Goal: Task Accomplishment & Management: Use online tool/utility

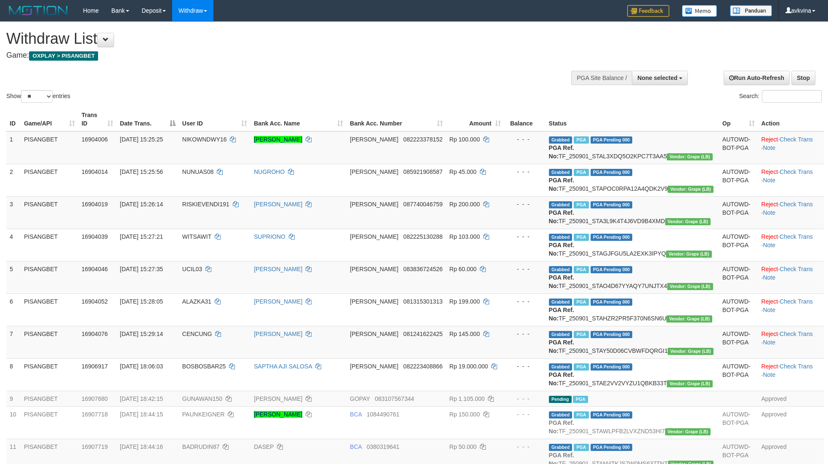
select select
select select "**"
click at [111, 50] on div "Withdraw List Game: OXPLAY > PISANGBET" at bounding box center [274, 44] width 537 height 29
click at [111, 43] on button at bounding box center [105, 40] width 17 height 14
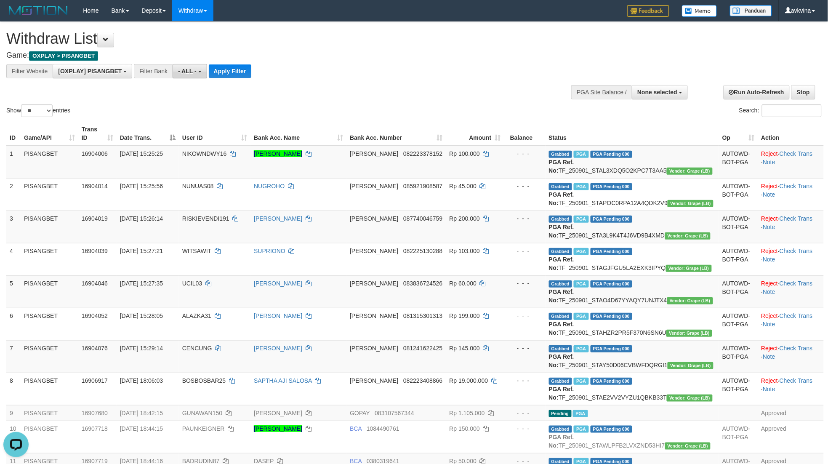
click at [204, 69] on button "- ALL -" at bounding box center [190, 71] width 34 height 14
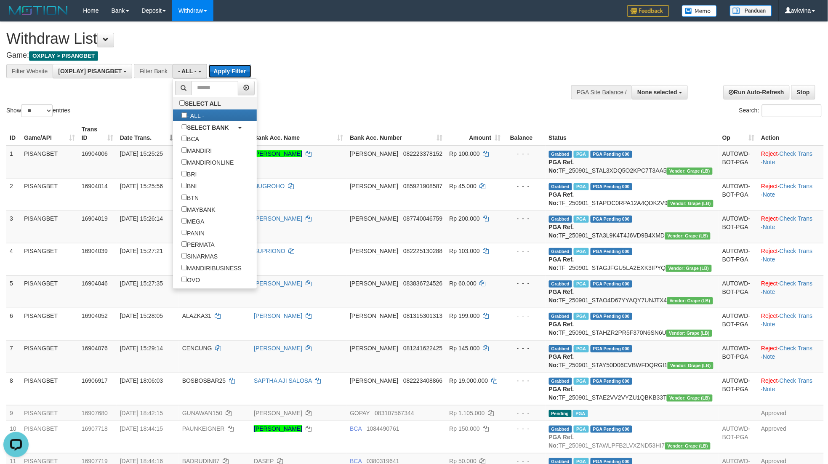
click at [246, 75] on button "Apply Filter" at bounding box center [230, 70] width 42 height 13
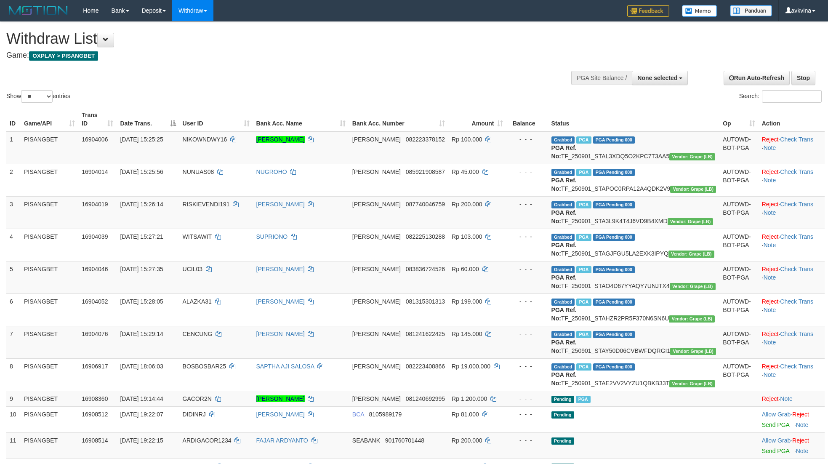
select select
select select "**"
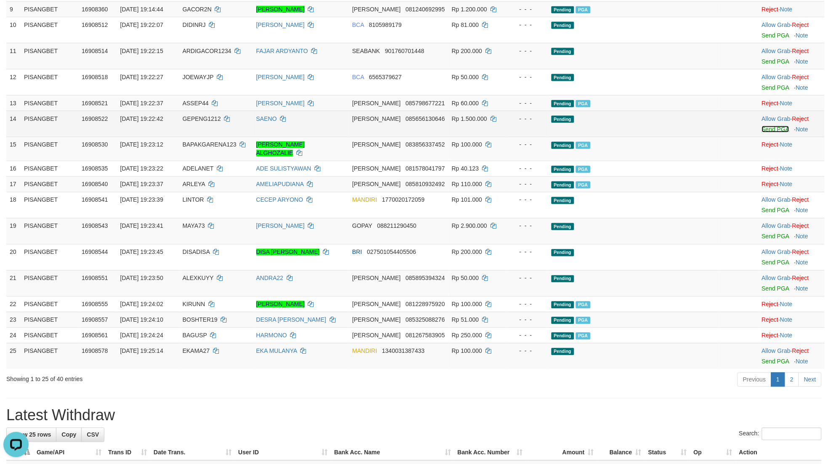
click at [762, 133] on link "Send PGA" at bounding box center [775, 129] width 27 height 7
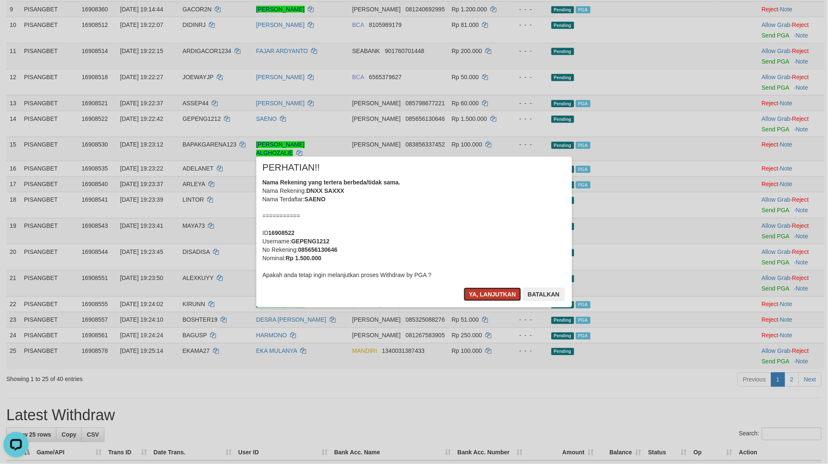
click at [494, 292] on button "Ya, lanjutkan" at bounding box center [492, 293] width 57 height 13
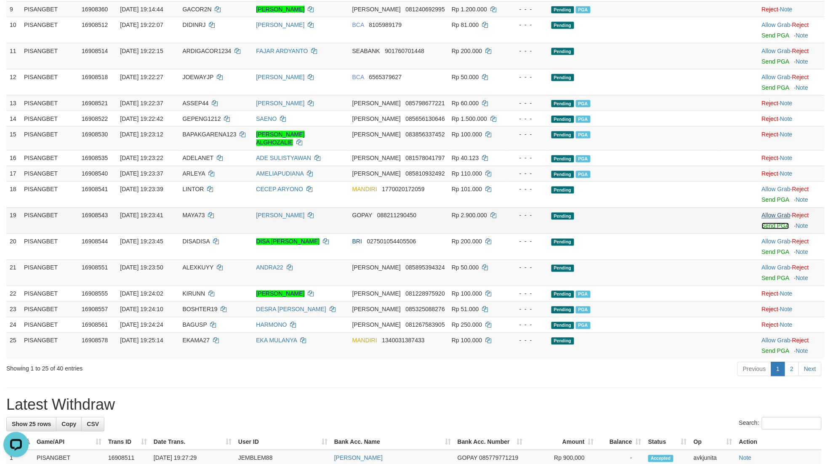
click at [762, 229] on link "Send PGA" at bounding box center [775, 226] width 27 height 7
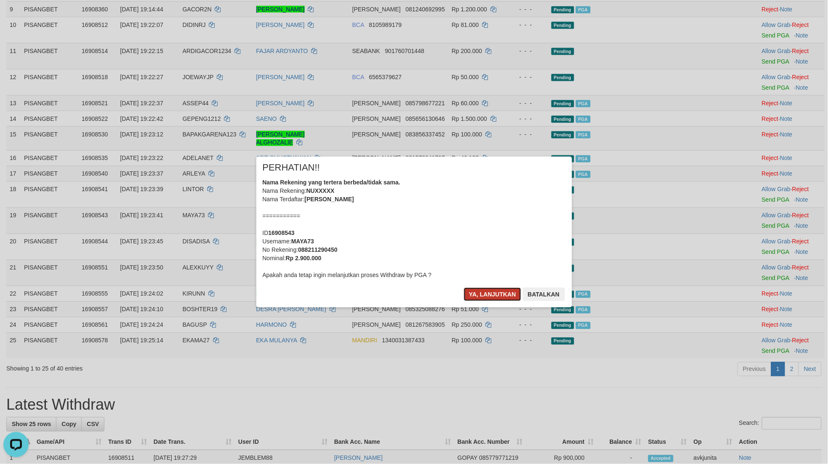
click at [485, 297] on button "Ya, lanjutkan" at bounding box center [492, 293] width 57 height 13
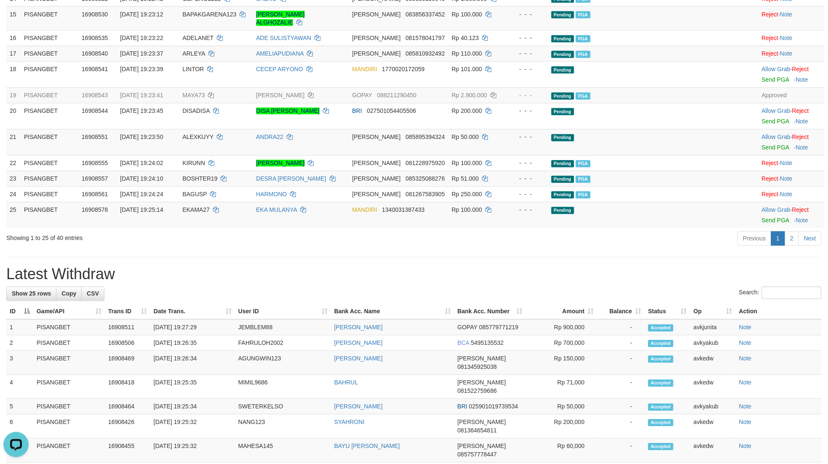
scroll to position [545, 0]
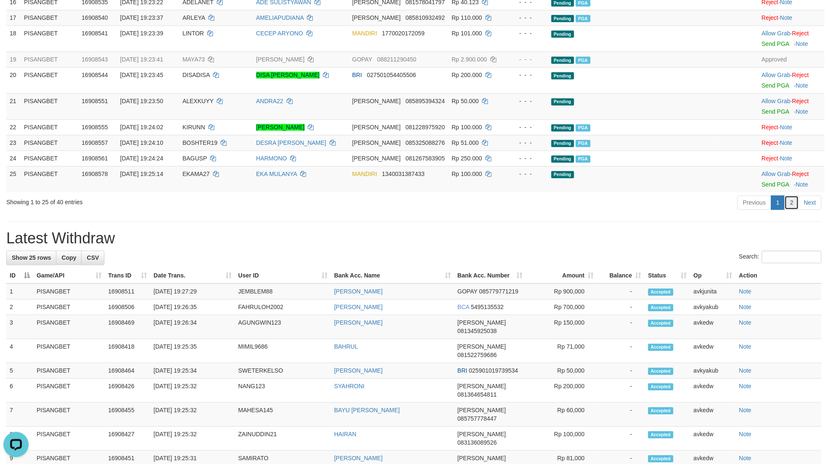
click at [792, 210] on link "2" at bounding box center [791, 202] width 14 height 14
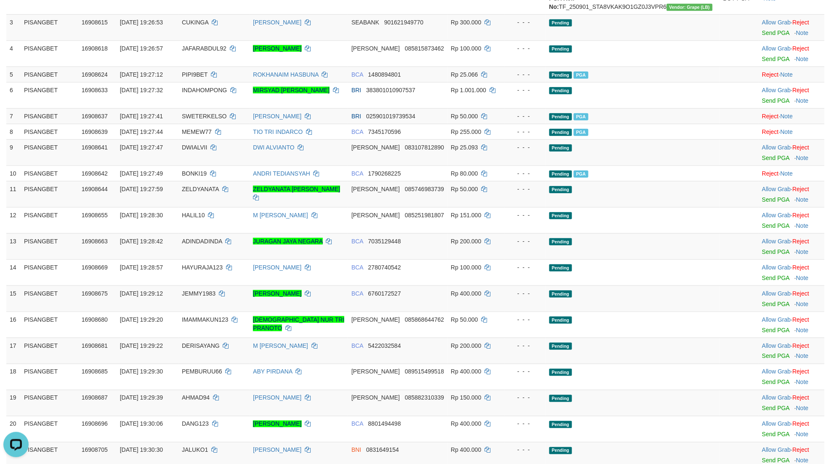
scroll to position [78, 0]
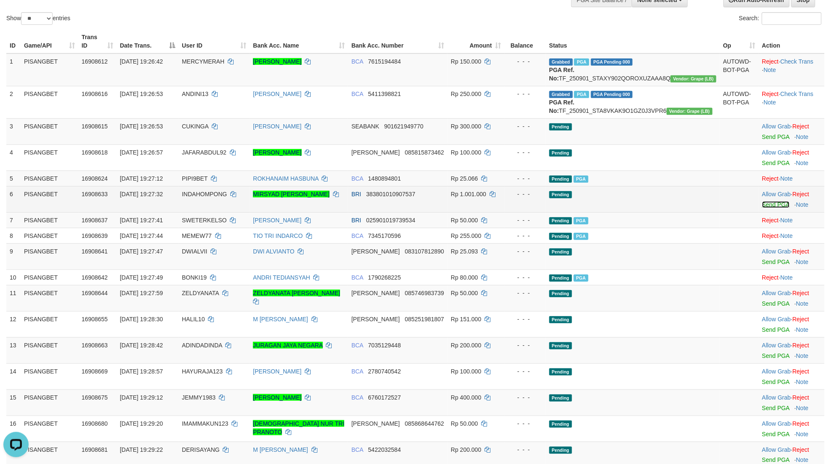
click at [767, 208] on link "Send PGA" at bounding box center [775, 204] width 27 height 7
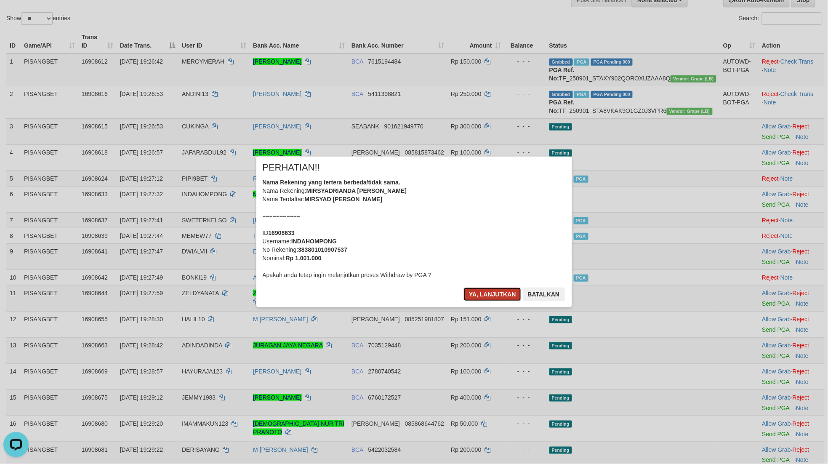
click at [489, 298] on button "Ya, lanjutkan" at bounding box center [492, 293] width 57 height 13
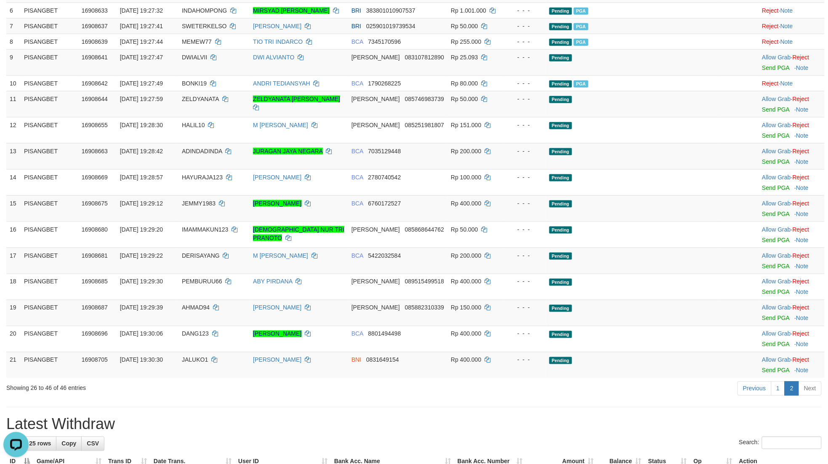
scroll to position [312, 0]
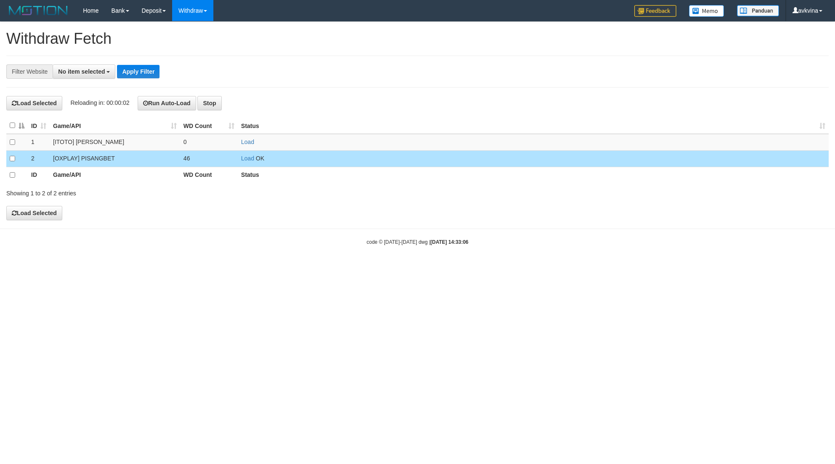
select select
